Goal: Information Seeking & Learning: Learn about a topic

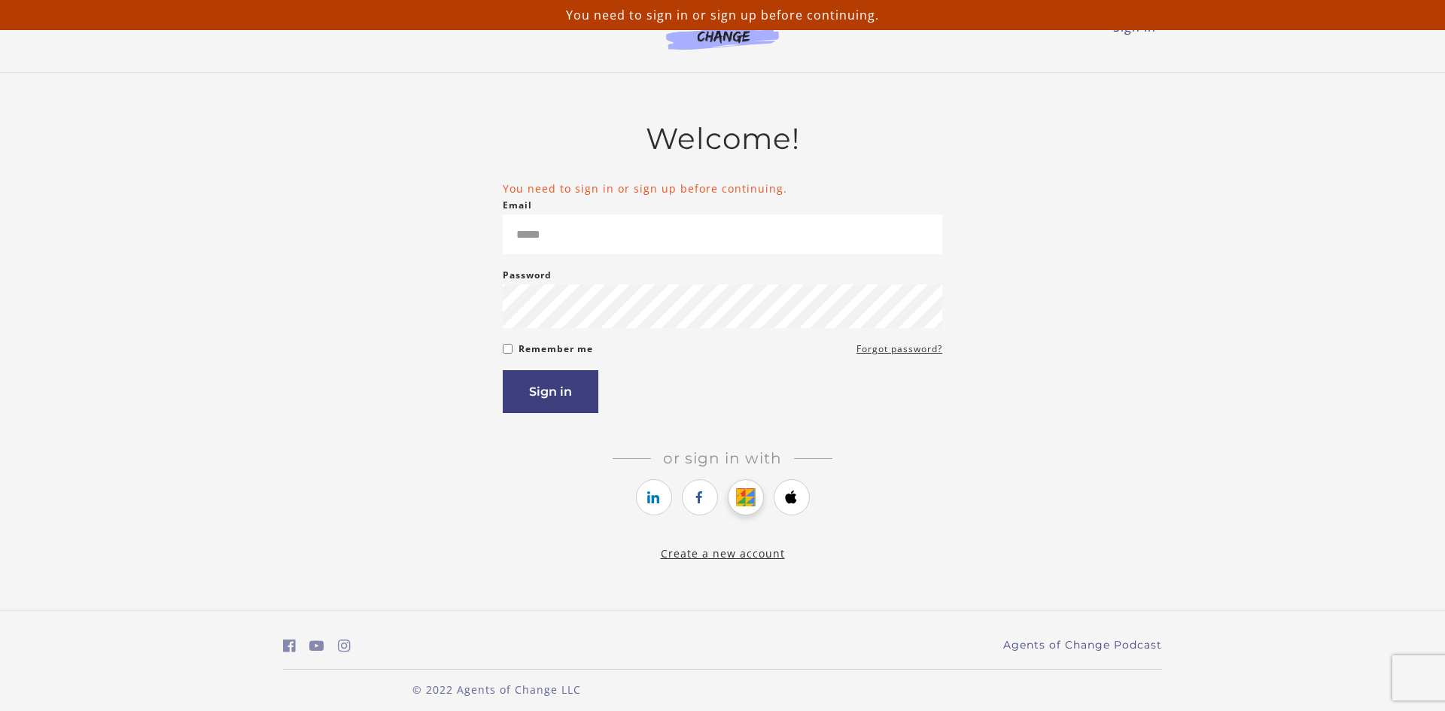
click at [749, 515] on link "https://courses.thinkific.com/users/auth/google?ss%5Breferral%5D=&ss%5Buser_ret…" at bounding box center [746, 497] width 36 height 36
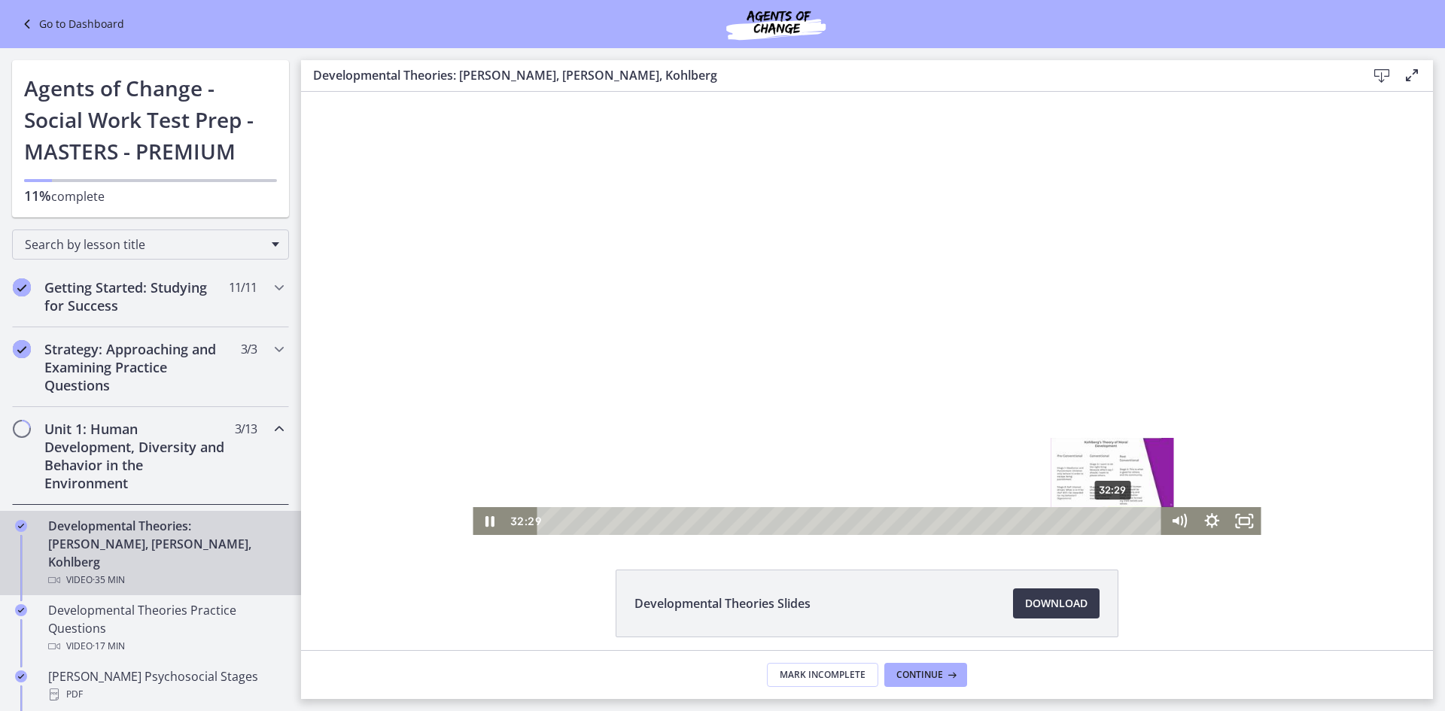
drag, startPoint x: 301, startPoint y: 92, endPoint x: 1114, endPoint y: 521, distance: 919.3
click at [1114, 521] on div "32:29" at bounding box center [851, 521] width 605 height 28
drag, startPoint x: 1114, startPoint y: 521, endPoint x: 1145, endPoint y: 521, distance: 31.6
click at [1145, 521] on div "Playbar" at bounding box center [1143, 520] width 9 height 9
click at [1050, 440] on div at bounding box center [867, 313] width 788 height 443
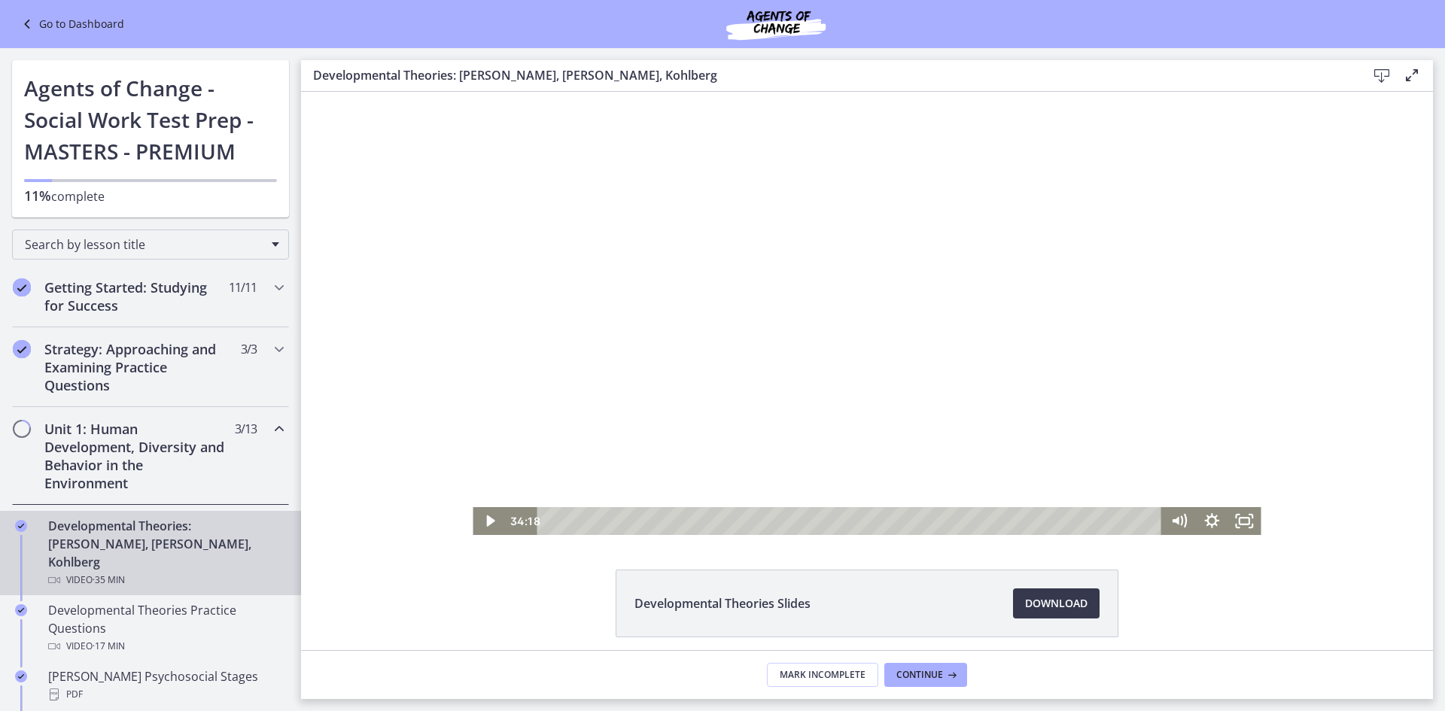
click at [661, 147] on div at bounding box center [867, 313] width 788 height 443
click at [669, 166] on div at bounding box center [867, 313] width 788 height 443
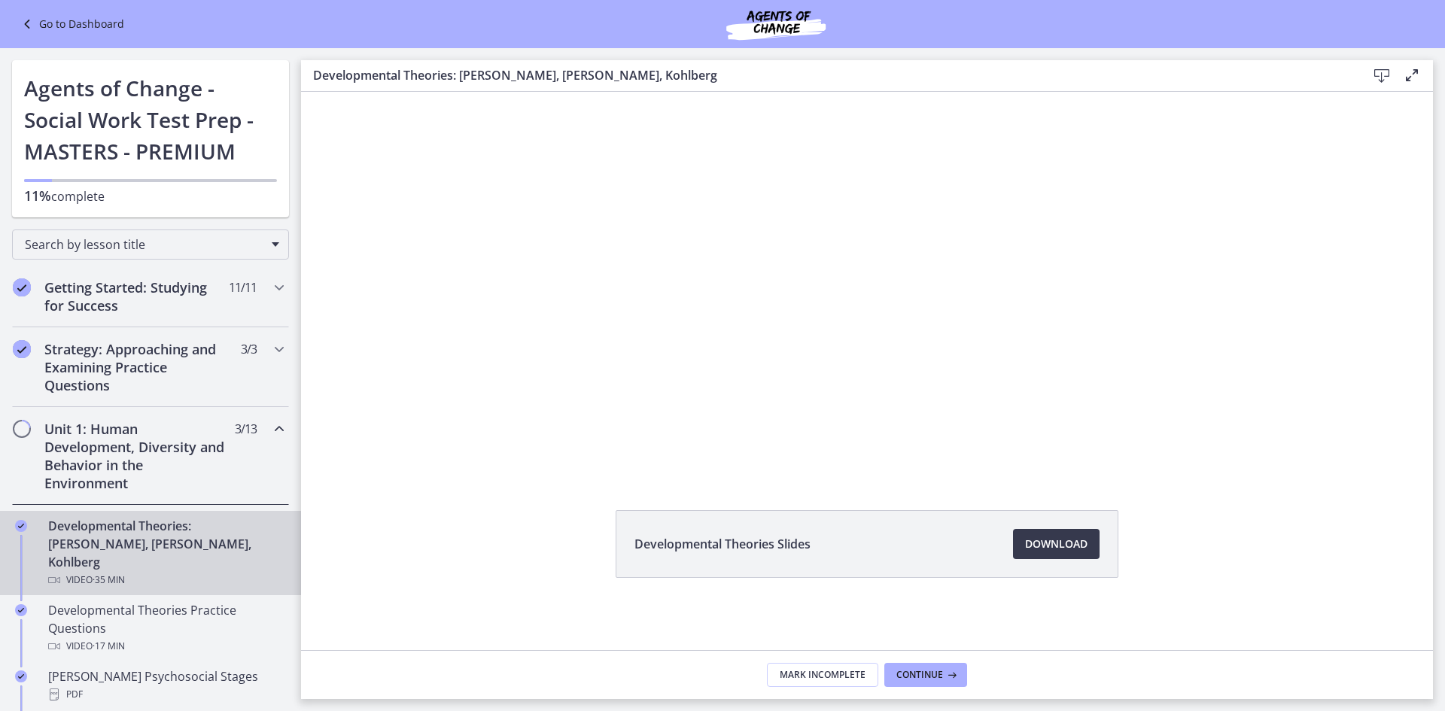
scroll to position [52, 0]
click at [726, 556] on span "Developmental Theories Slides" at bounding box center [722, 552] width 176 height 18
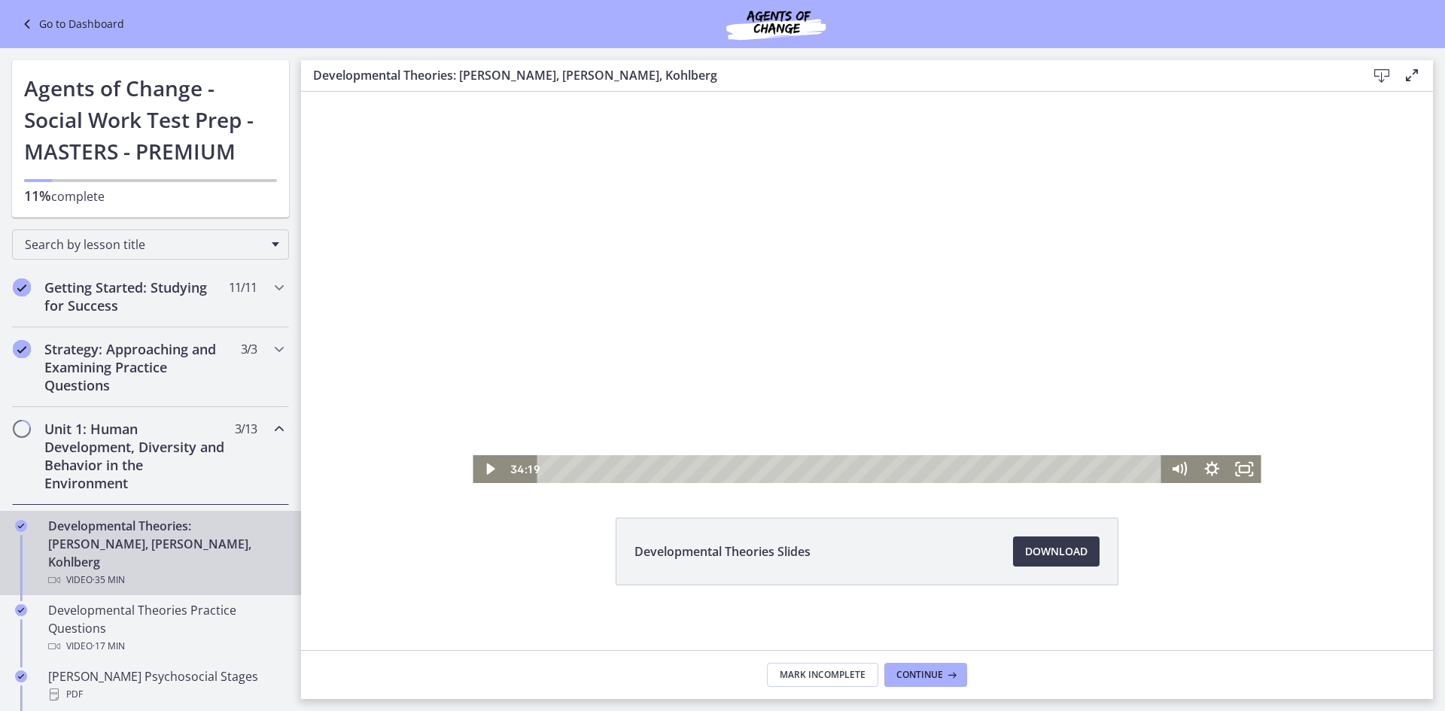
click at [615, 104] on div at bounding box center [867, 261] width 788 height 443
click at [699, 196] on div at bounding box center [867, 261] width 788 height 443
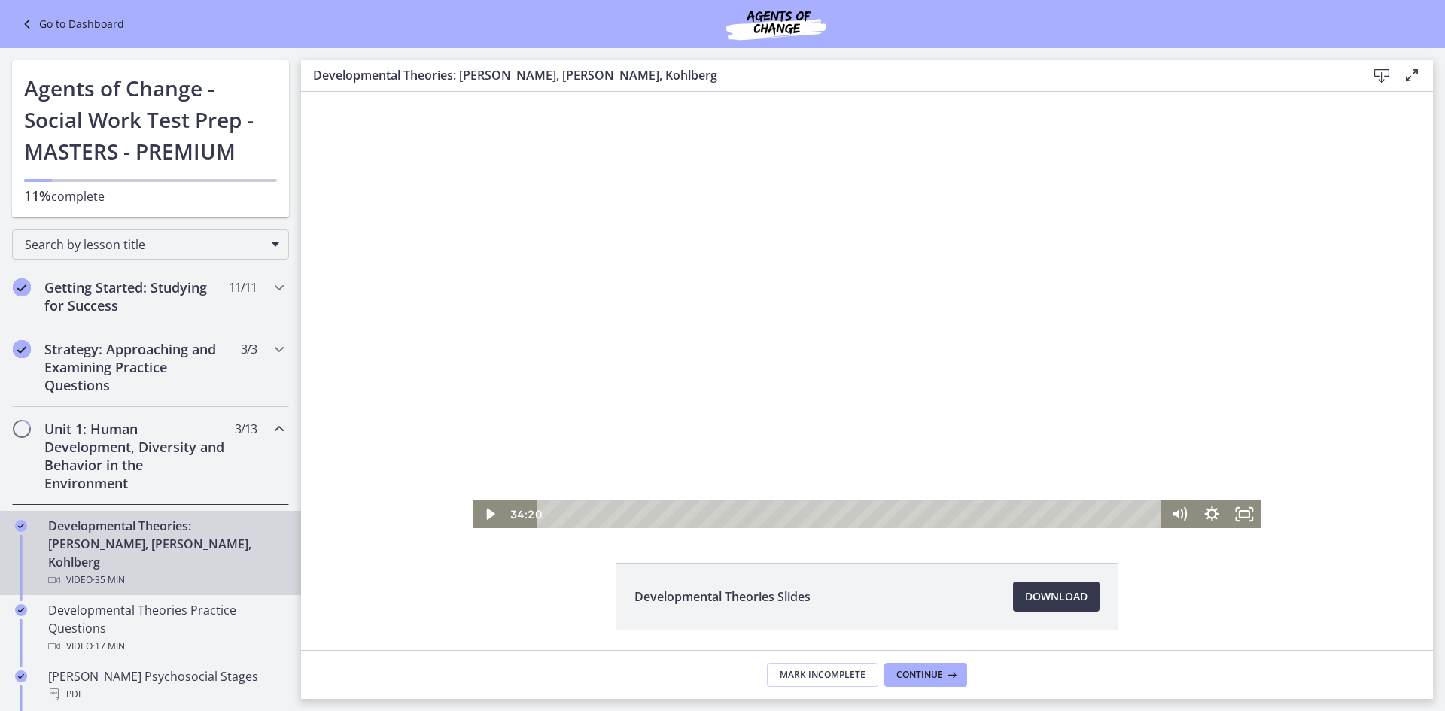
scroll to position [0, 0]
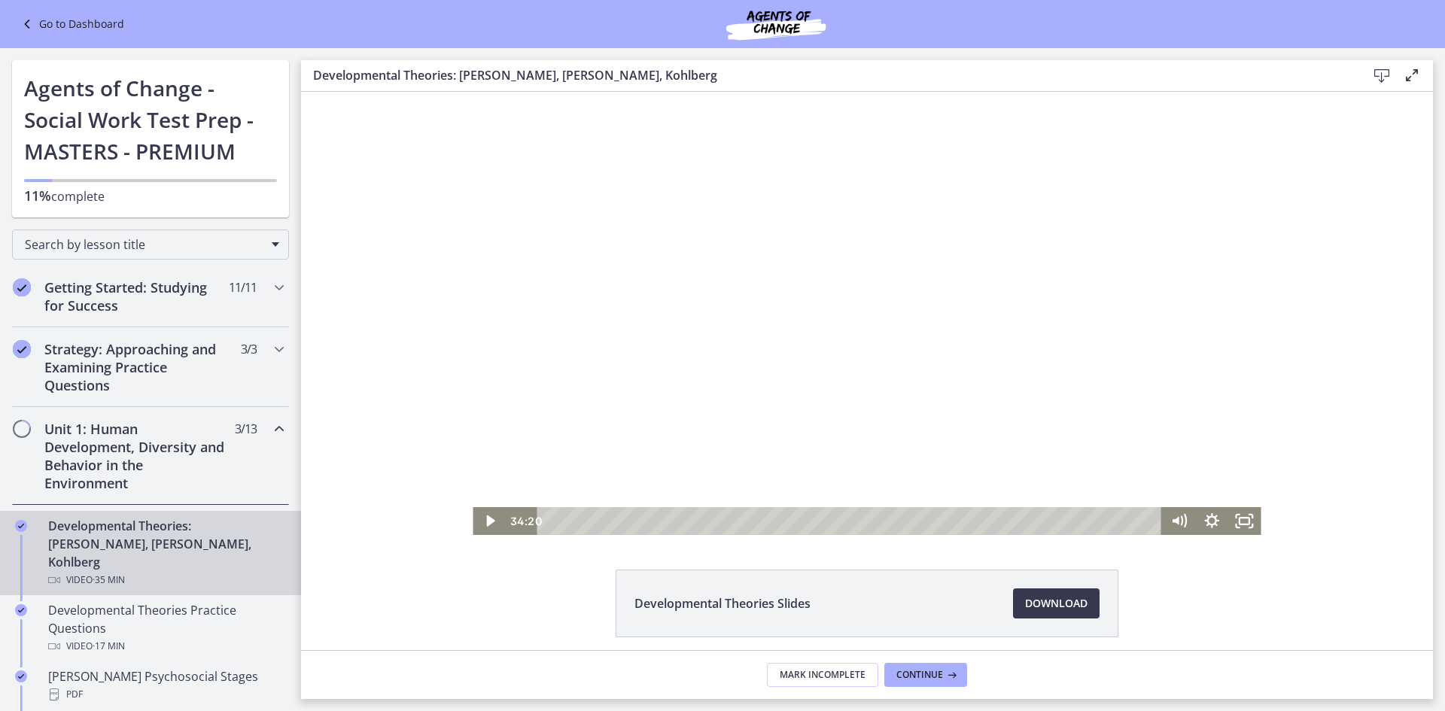
drag, startPoint x: 490, startPoint y: 123, endPoint x: 800, endPoint y: 171, distance: 313.6
click at [800, 171] on div at bounding box center [867, 313] width 788 height 443
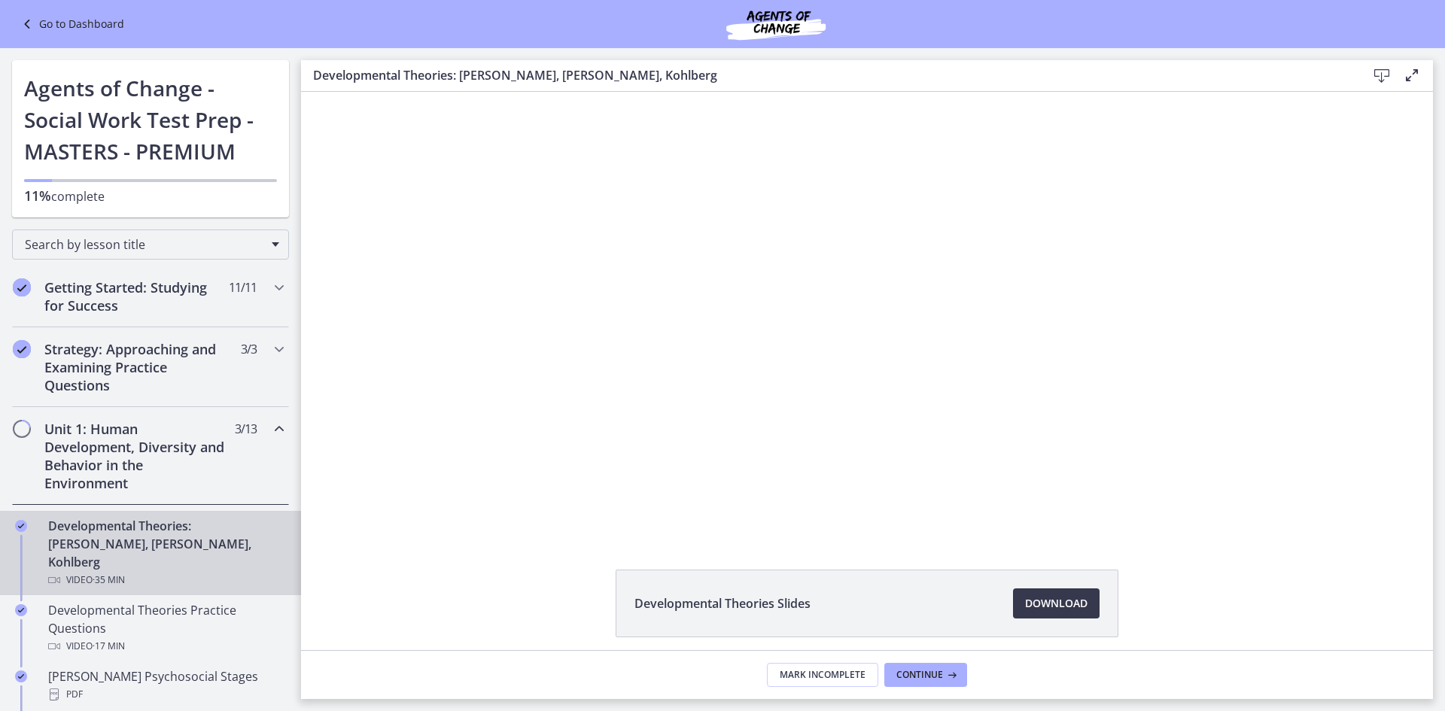
drag, startPoint x: 800, startPoint y: 176, endPoint x: 486, endPoint y: 125, distance: 317.9
click at [486, 125] on div at bounding box center [867, 313] width 788 height 443
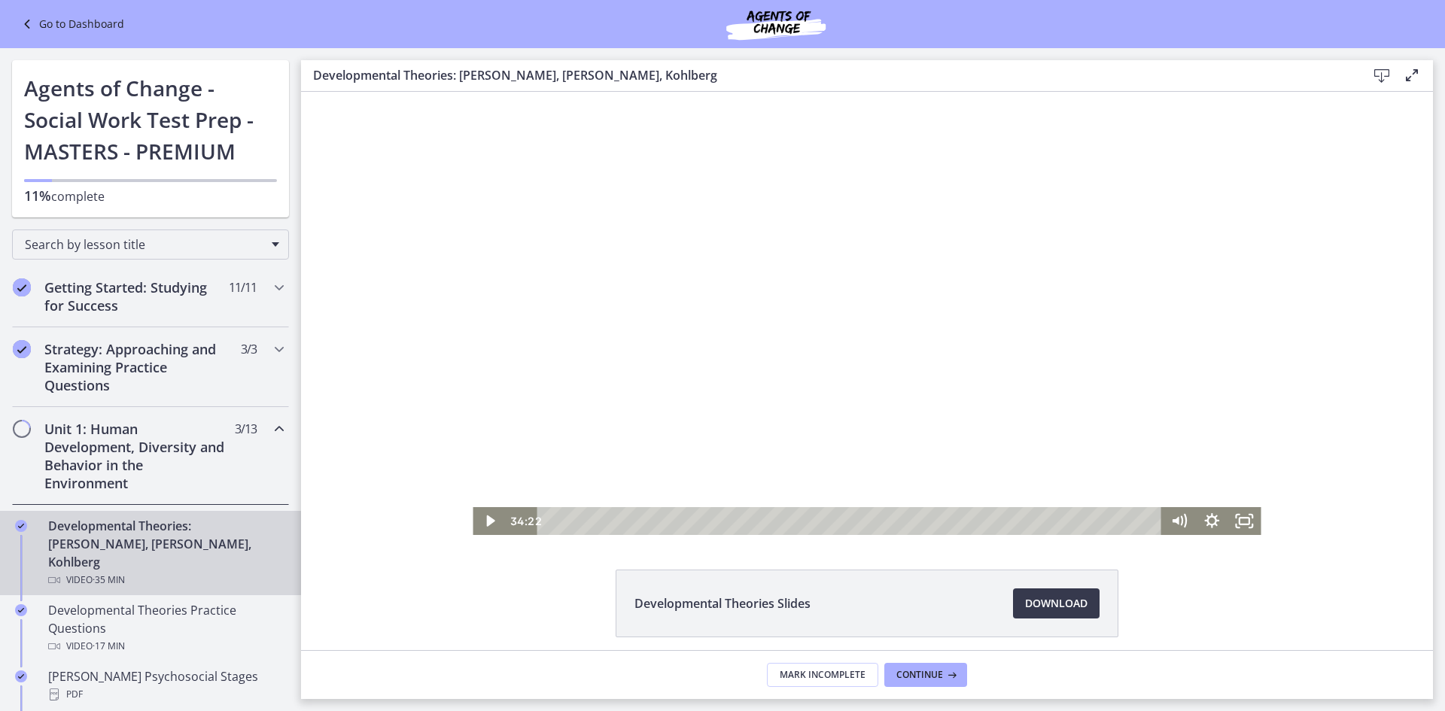
click at [730, 271] on div at bounding box center [867, 313] width 788 height 443
click at [1112, 527] on div "32:23" at bounding box center [851, 521] width 605 height 28
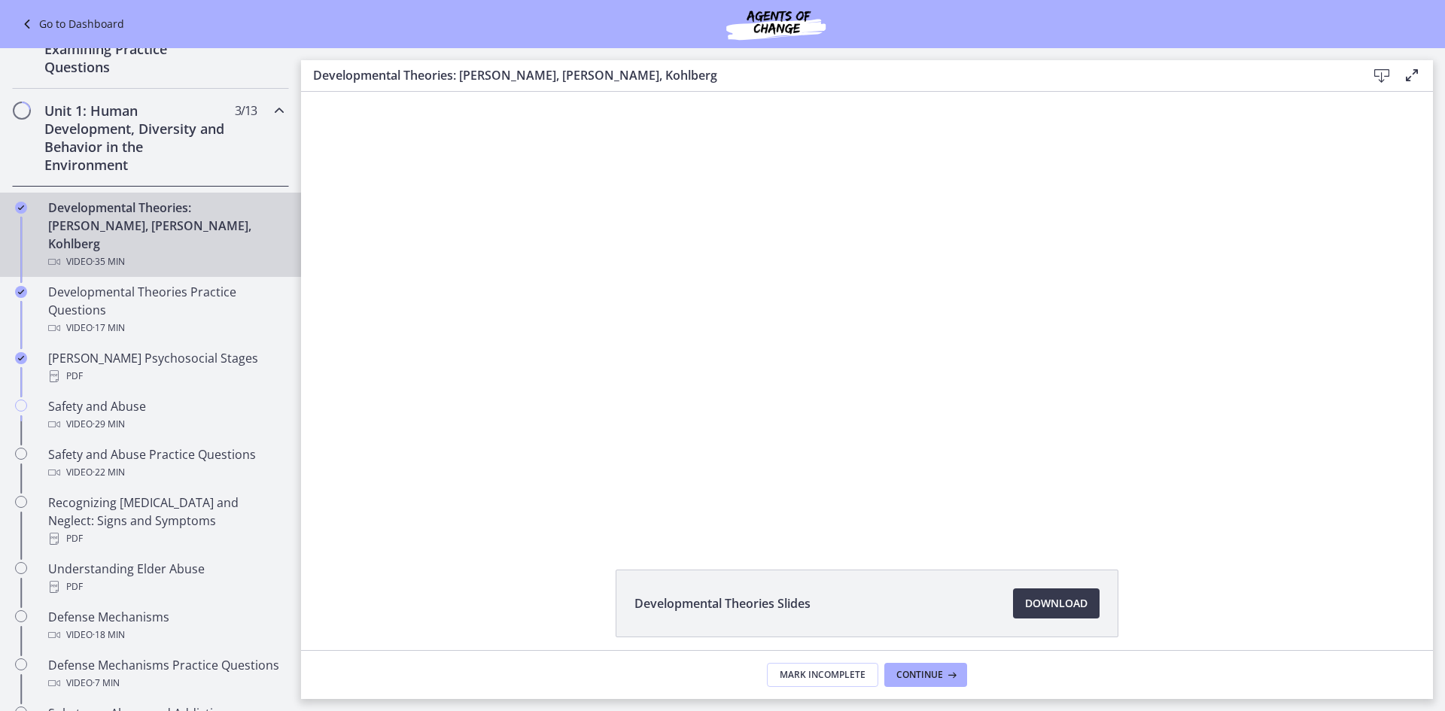
scroll to position [316, 0]
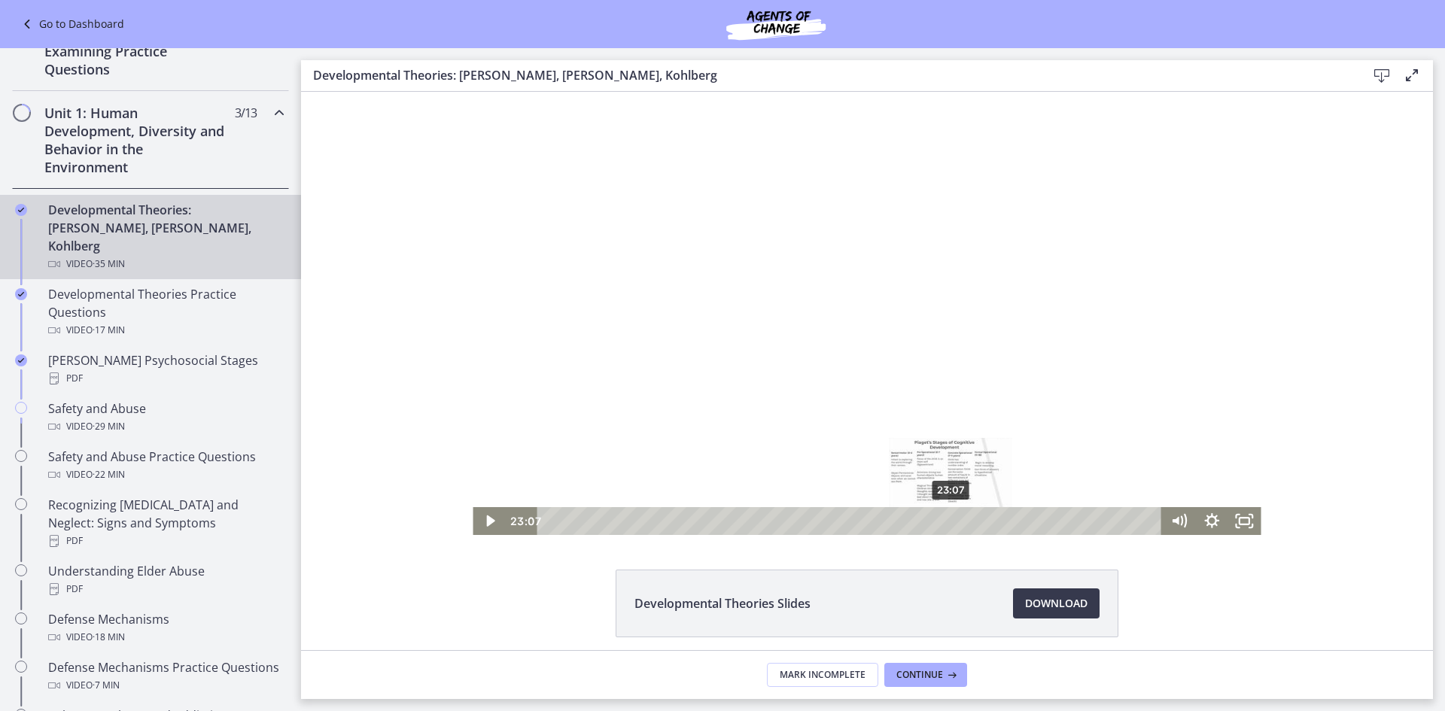
drag, startPoint x: 1109, startPoint y: 521, endPoint x: 951, endPoint y: 524, distance: 158.1
click at [951, 524] on div "Playbar" at bounding box center [950, 520] width 9 height 9
drag, startPoint x: 948, startPoint y: 518, endPoint x: 880, endPoint y: 519, distance: 67.7
click at [880, 519] on div "Playbar" at bounding box center [879, 520] width 9 height 9
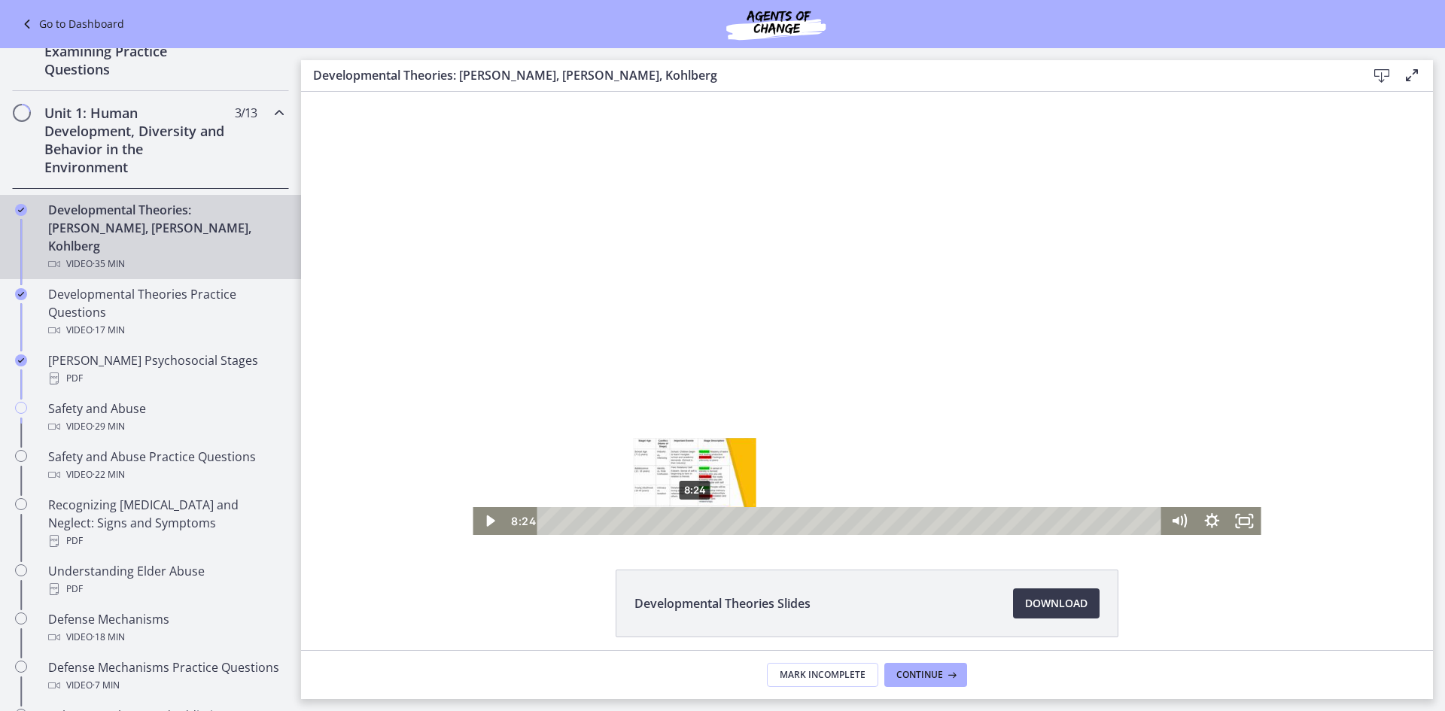
drag, startPoint x: 884, startPoint y: 519, endPoint x: 695, endPoint y: 519, distance: 188.9
click at [695, 519] on div "Playbar" at bounding box center [694, 520] width 9 height 9
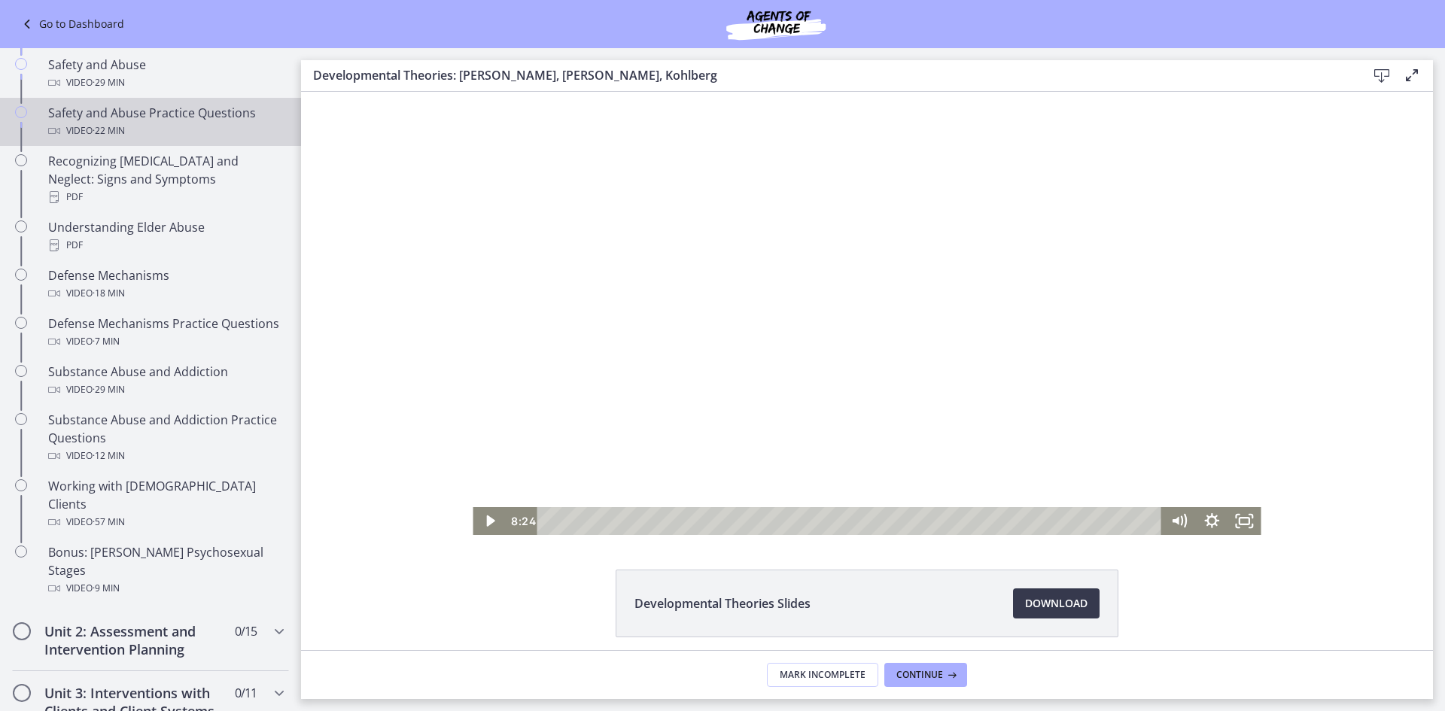
scroll to position [716, 0]
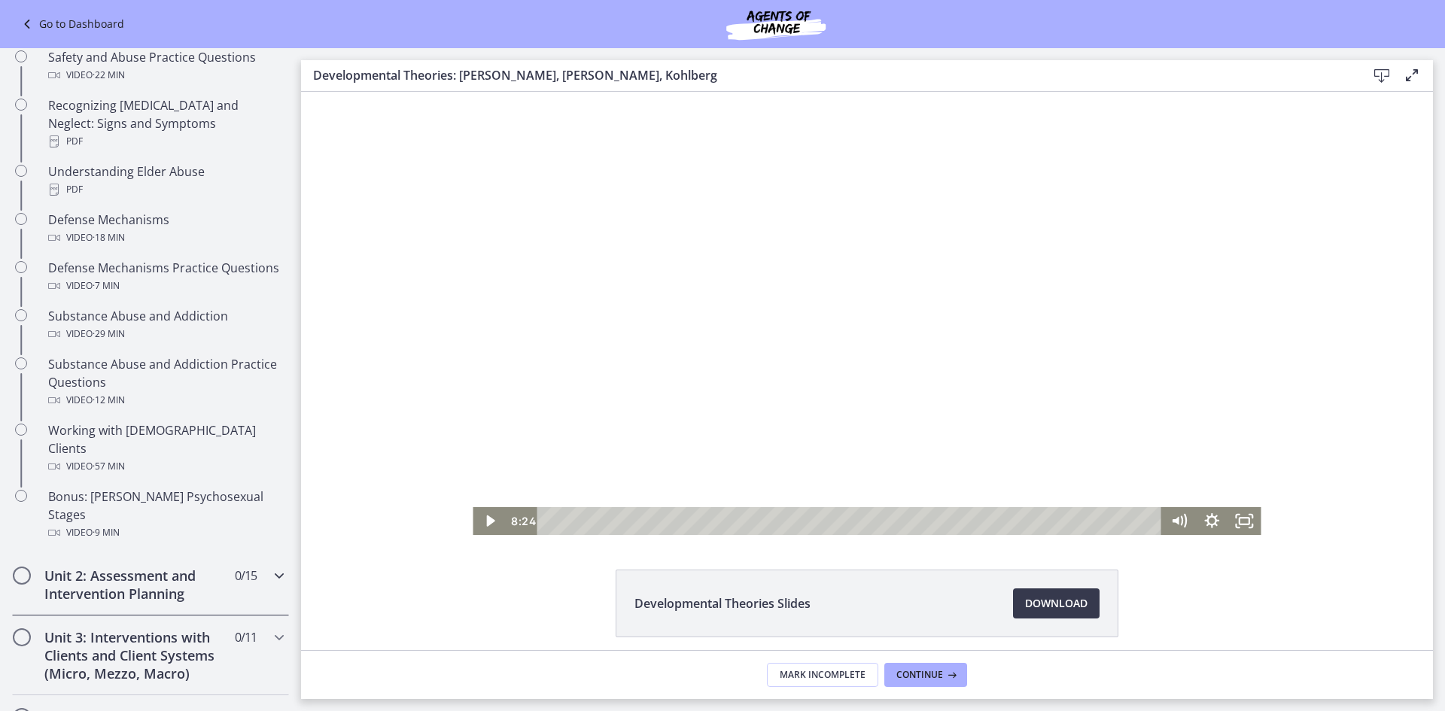
click at [279, 567] on icon "Chapters" at bounding box center [279, 576] width 18 height 18
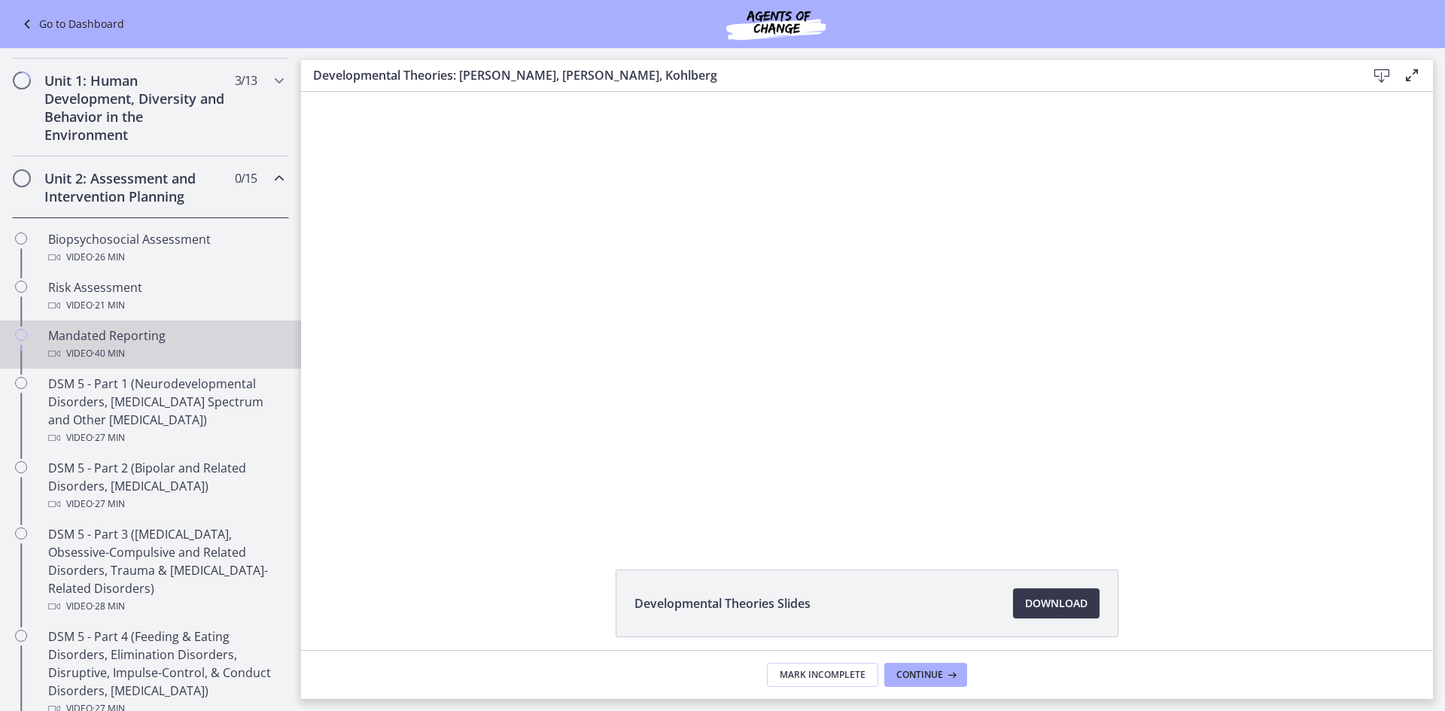
scroll to position [342, 0]
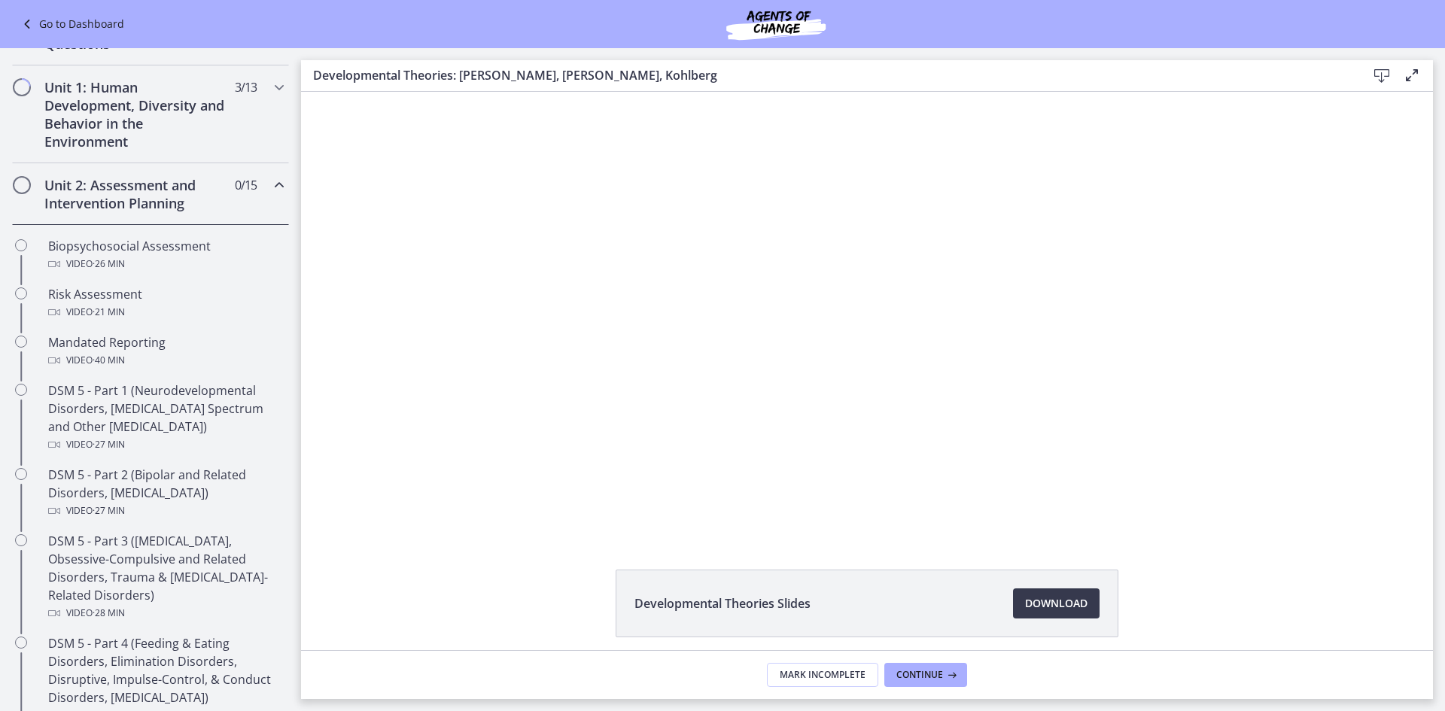
click at [278, 186] on icon "Chapters" at bounding box center [279, 185] width 18 height 18
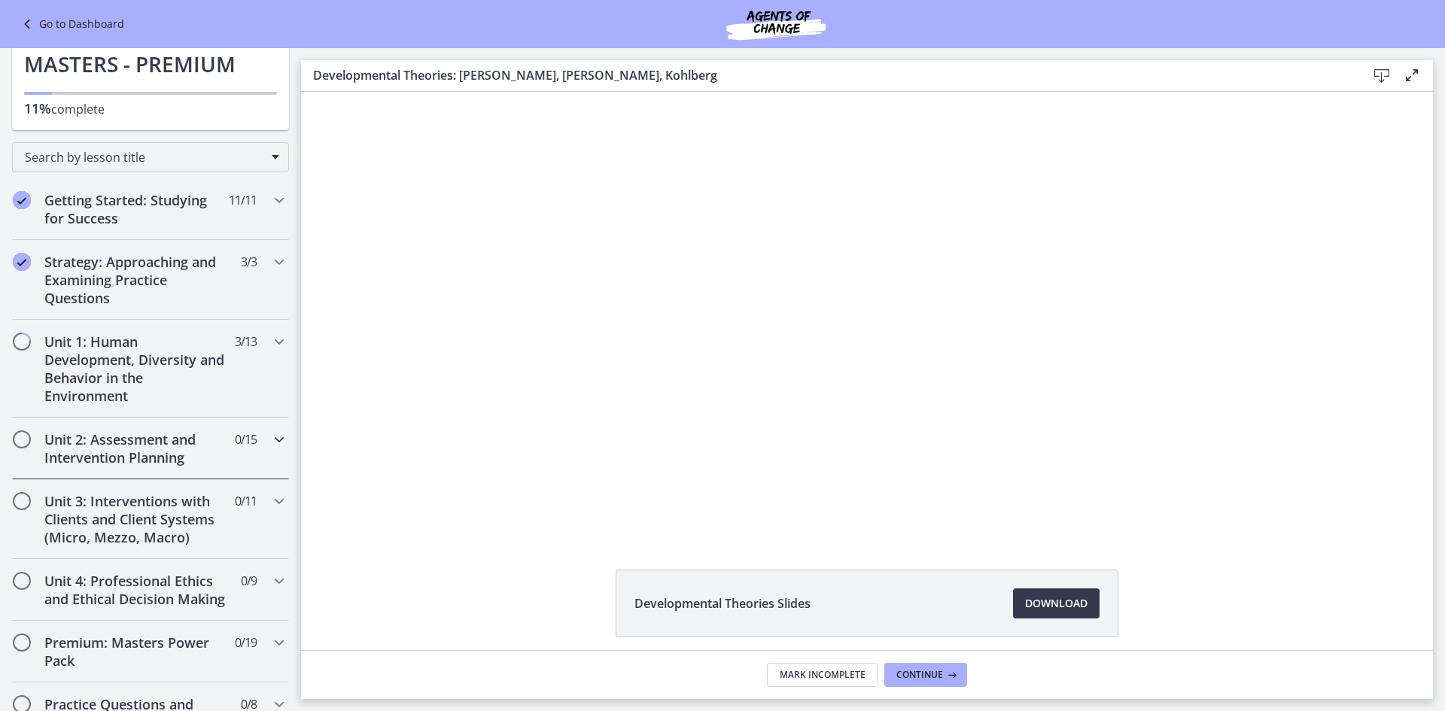
scroll to position [0, 0]
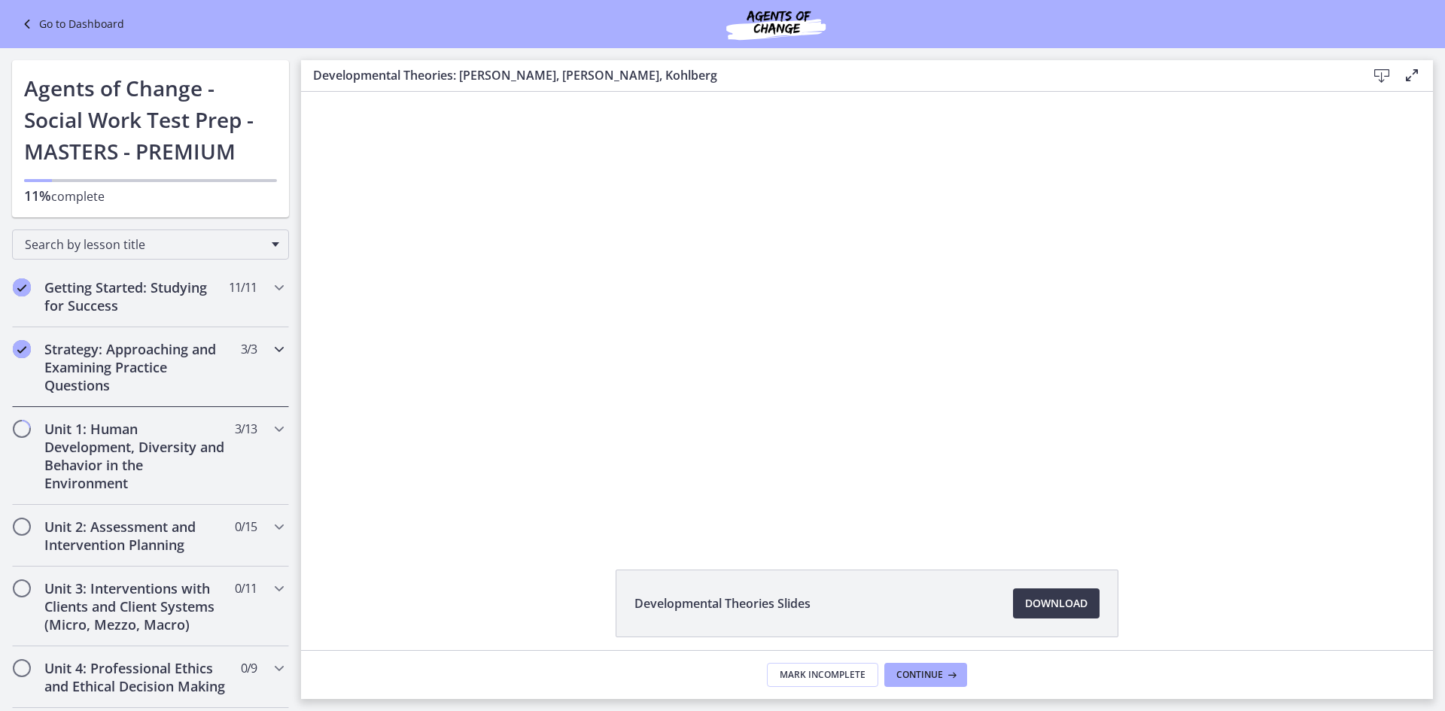
click at [275, 348] on icon "Chapters" at bounding box center [279, 349] width 18 height 18
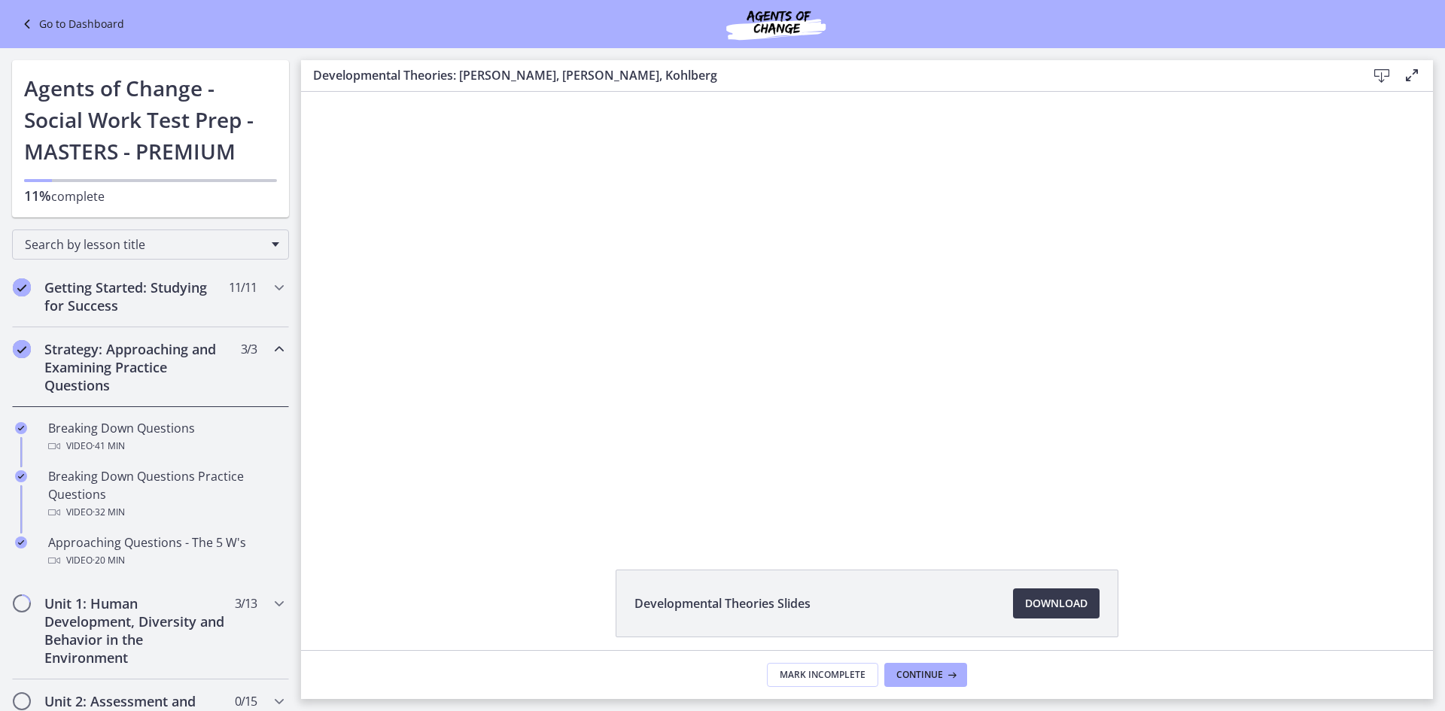
click at [275, 348] on icon "Chapters" at bounding box center [279, 349] width 18 height 18
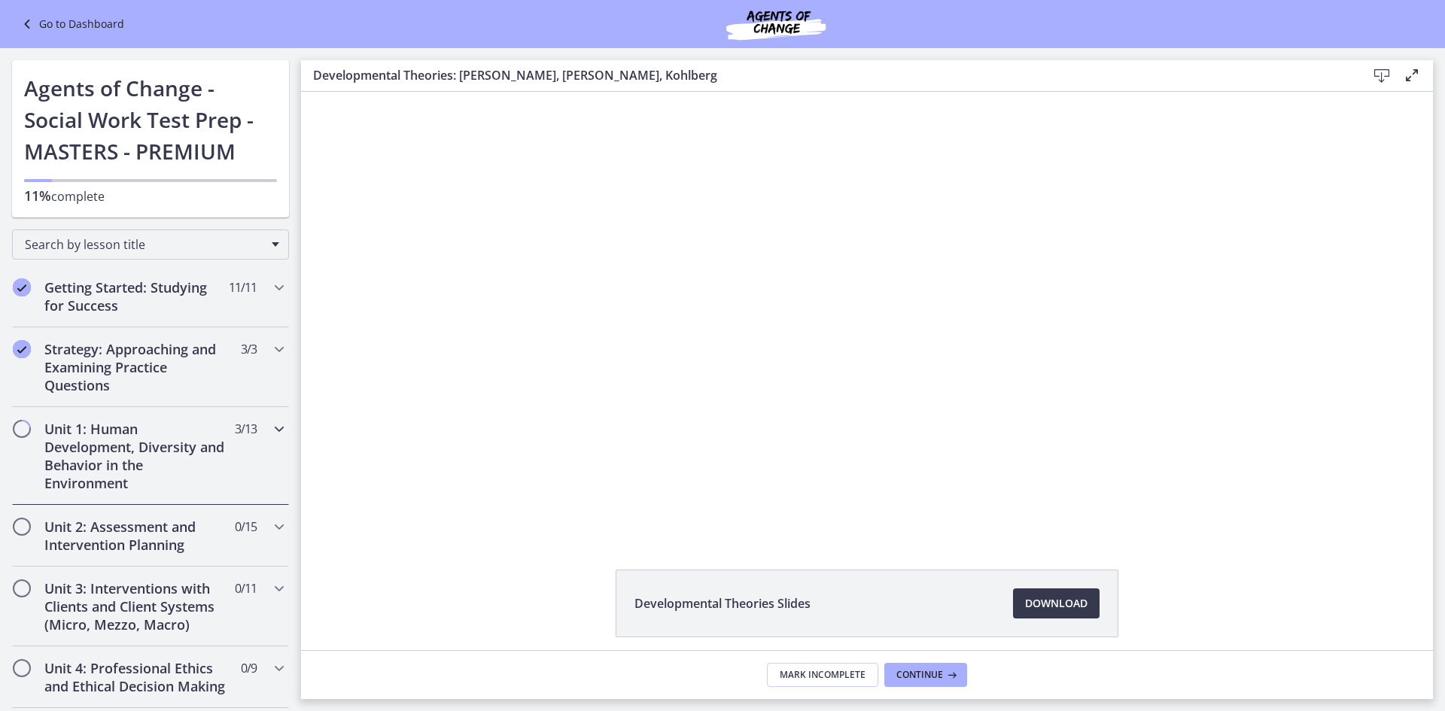
click at [281, 428] on icon "Chapters" at bounding box center [279, 429] width 18 height 18
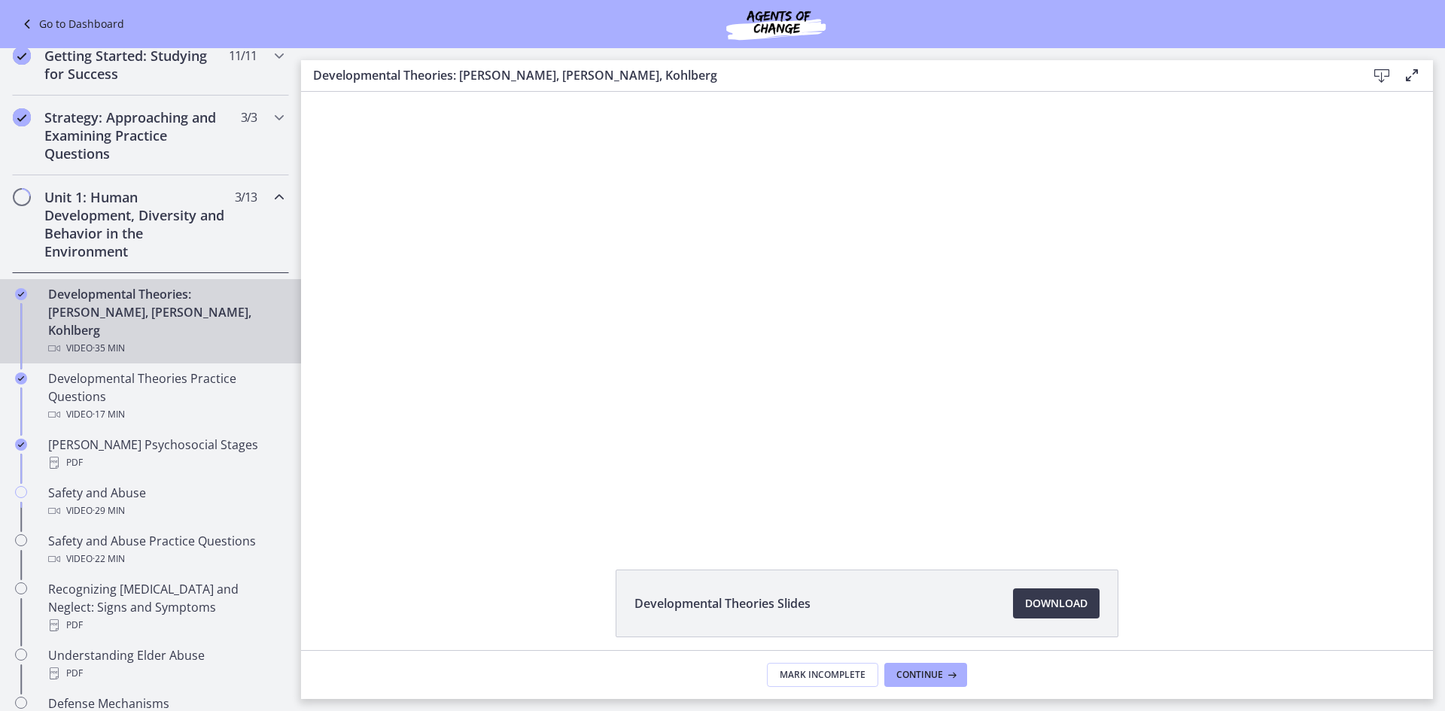
scroll to position [242, 0]
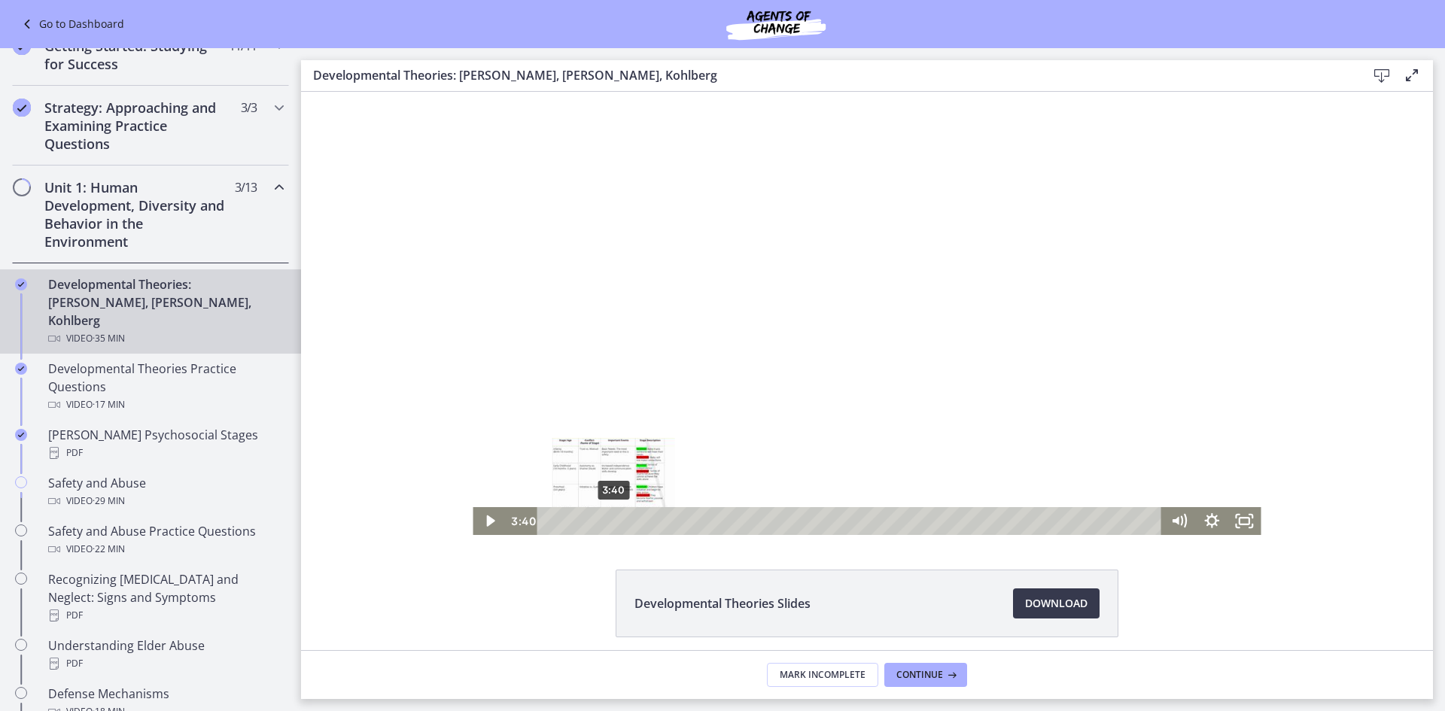
click at [613, 533] on div "3:40" at bounding box center [851, 521] width 605 height 28
drag, startPoint x: 613, startPoint y: 522, endPoint x: 570, endPoint y: 524, distance: 43.7
click at [570, 524] on div "Playbar" at bounding box center [569, 520] width 9 height 9
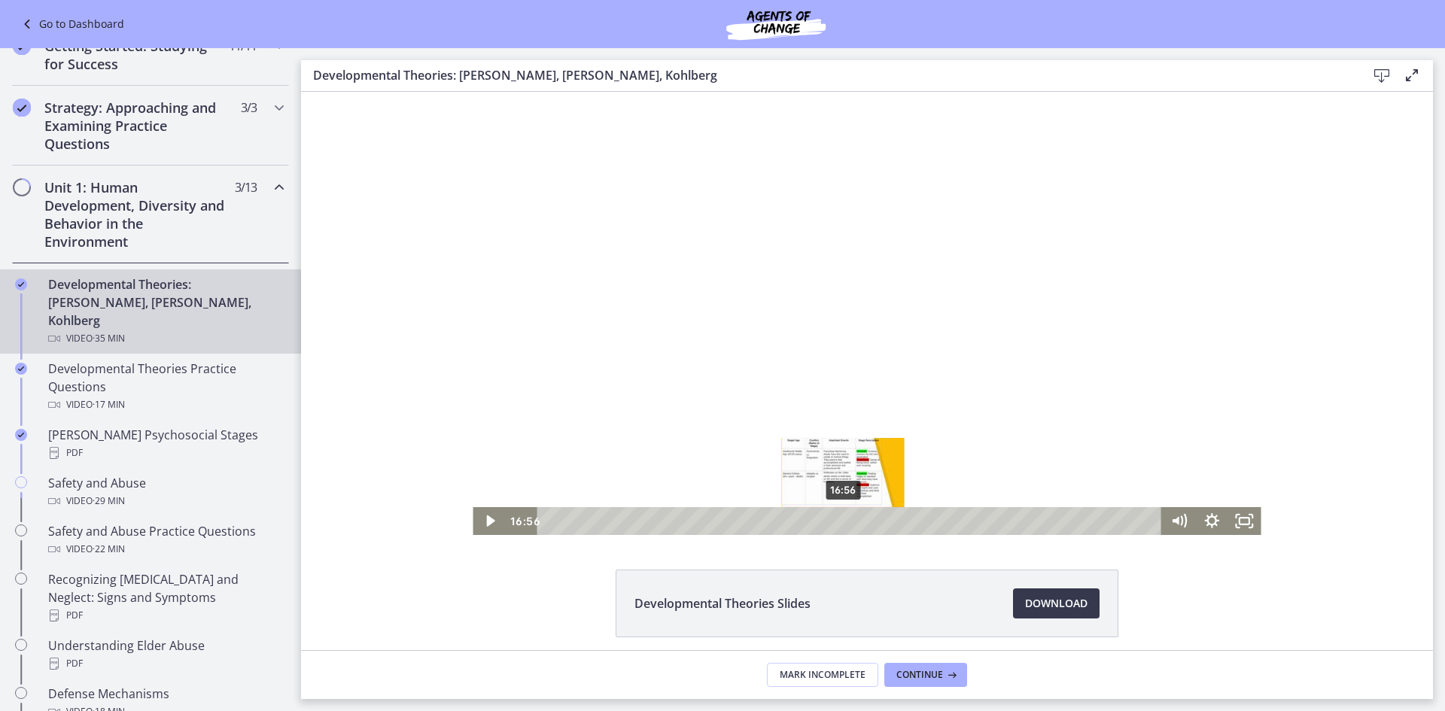
drag, startPoint x: 570, startPoint y: 524, endPoint x: 844, endPoint y: 517, distance: 274.0
click at [844, 517] on div "Playbar" at bounding box center [842, 520] width 9 height 9
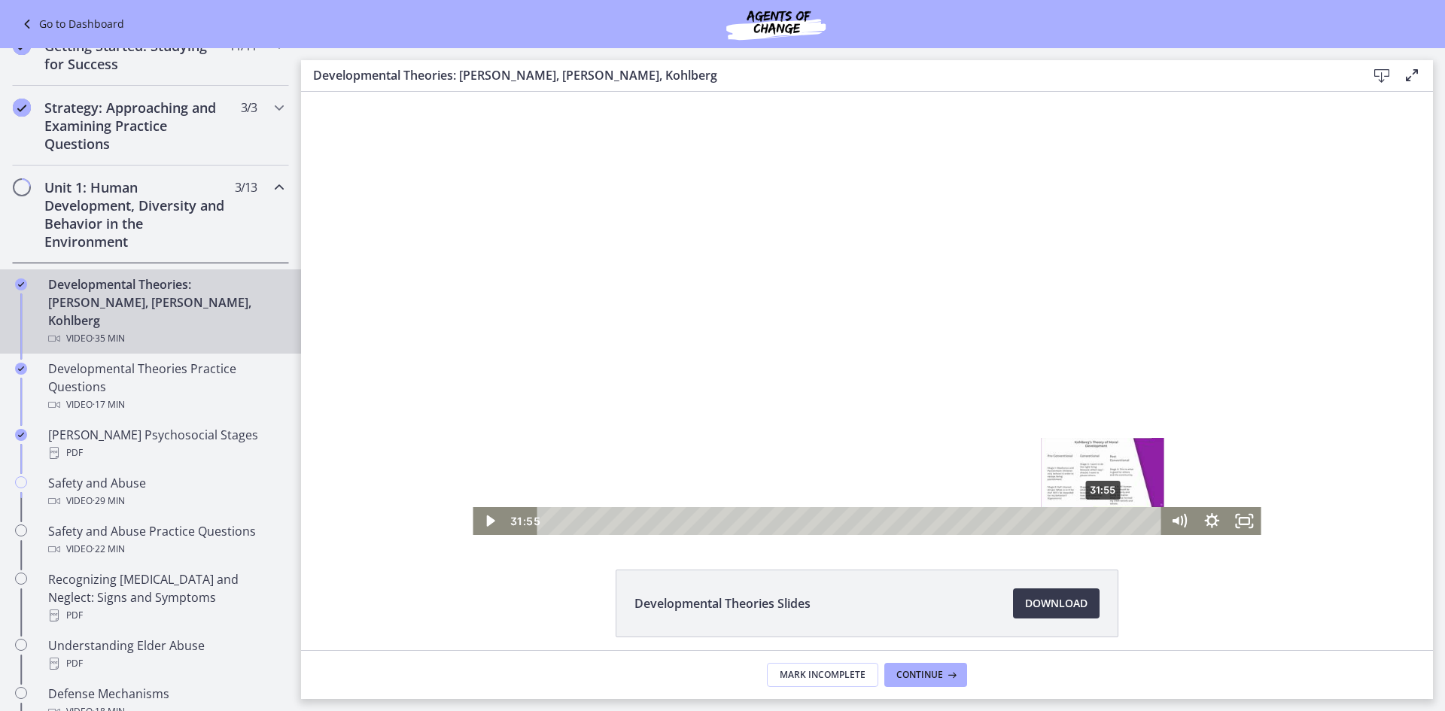
drag, startPoint x: 842, startPoint y: 524, endPoint x: 1082, endPoint y: 516, distance: 240.2
click at [1104, 518] on div "Playbar" at bounding box center [1102, 520] width 9 height 9
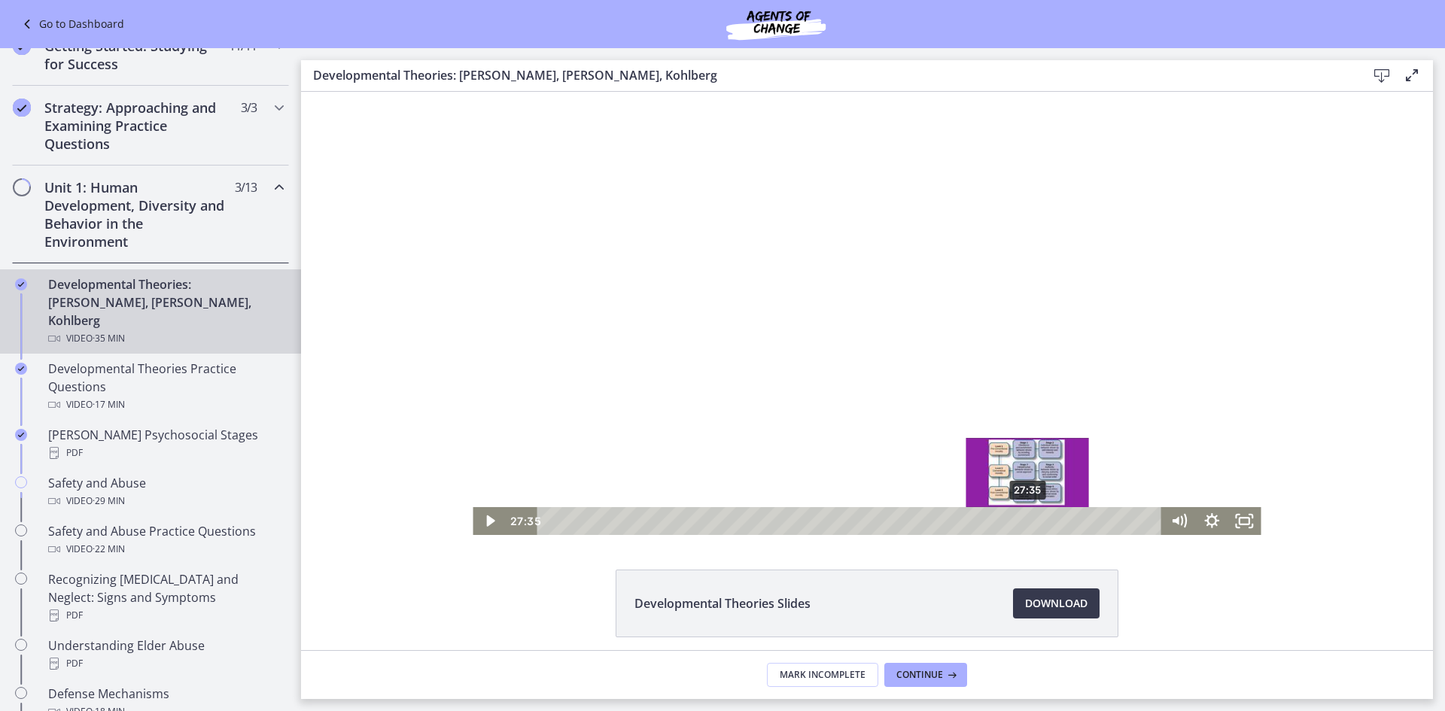
click at [1024, 531] on div "27:35" at bounding box center [851, 521] width 605 height 28
